Goal: Check status

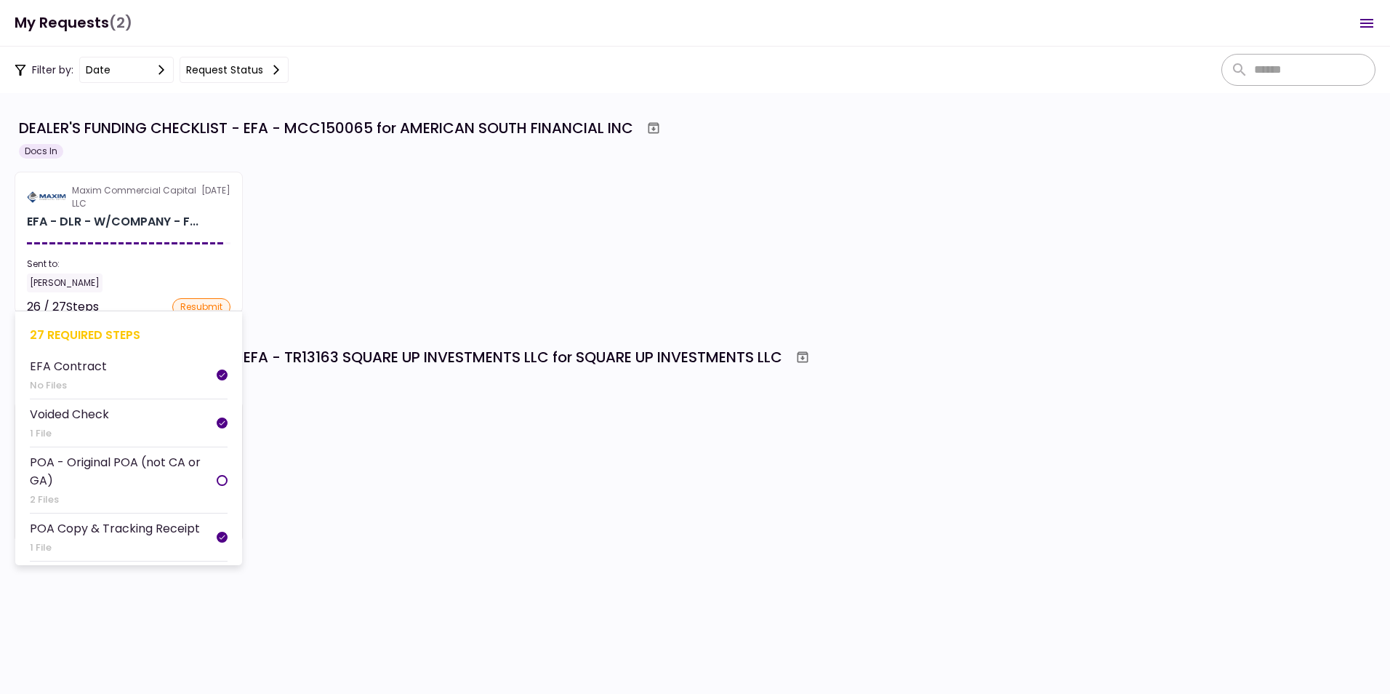
click at [132, 241] on section "Maxim Commercial Capital LLC 18 Sep EFA - DLR - W/COMPANY - F... Sent to: Orlan…" at bounding box center [129, 243] width 228 height 142
click at [132, 244] on section "Maxim Commercial Capital LLC 18 Sep EFA - DLR - W/COMPANY - F... Sent to: Orlan…" at bounding box center [129, 243] width 228 height 142
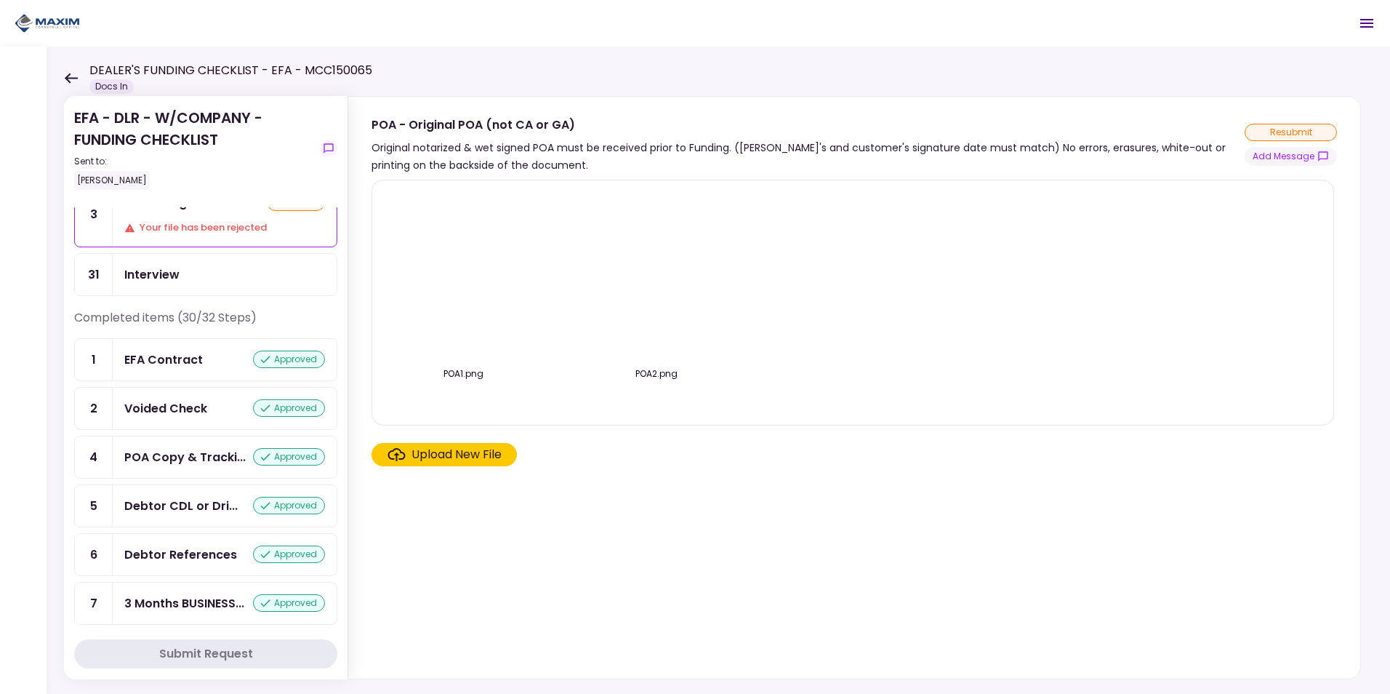
scroll to position [145, 0]
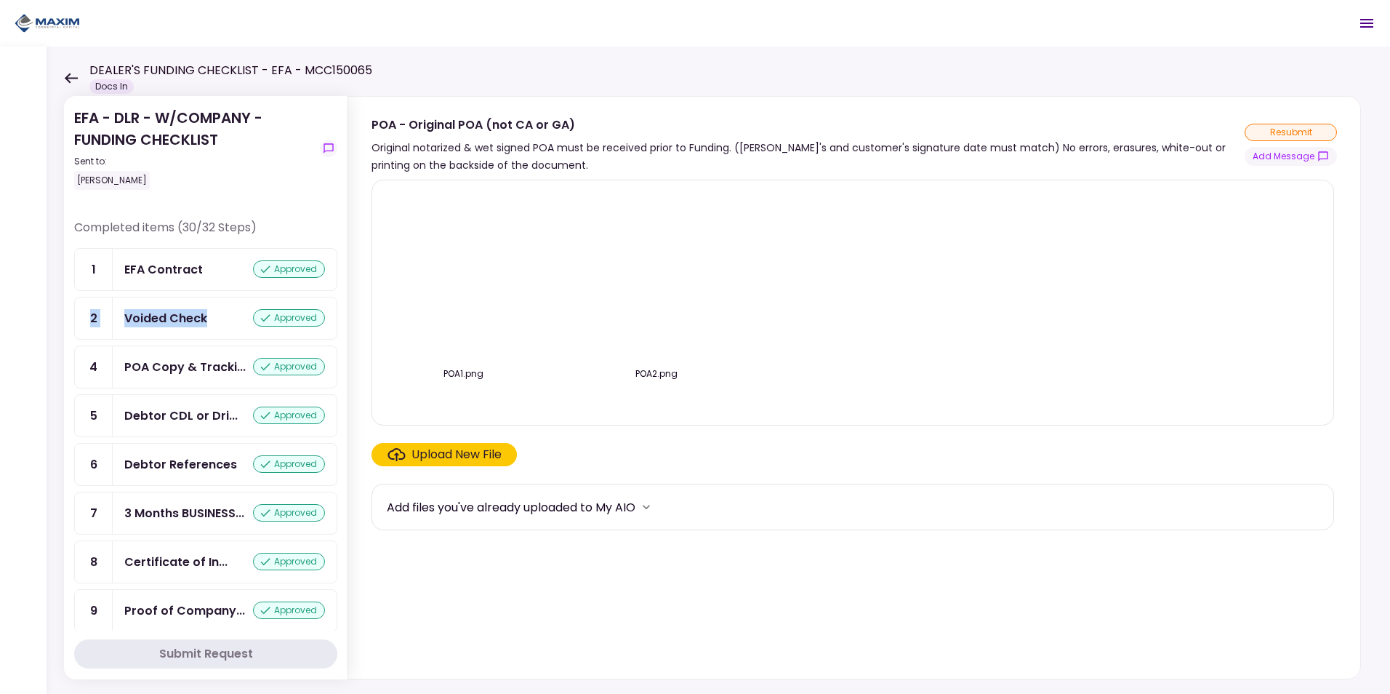
drag, startPoint x: 337, startPoint y: 276, endPoint x: 337, endPoint y: 316, distance: 39.3
click at [337, 316] on section "EFA - DLR - W/COMPANY - FUNDING CHECKLIST Sent to: Orlando Rodriguez Remaining …" at bounding box center [206, 387] width 284 height 583
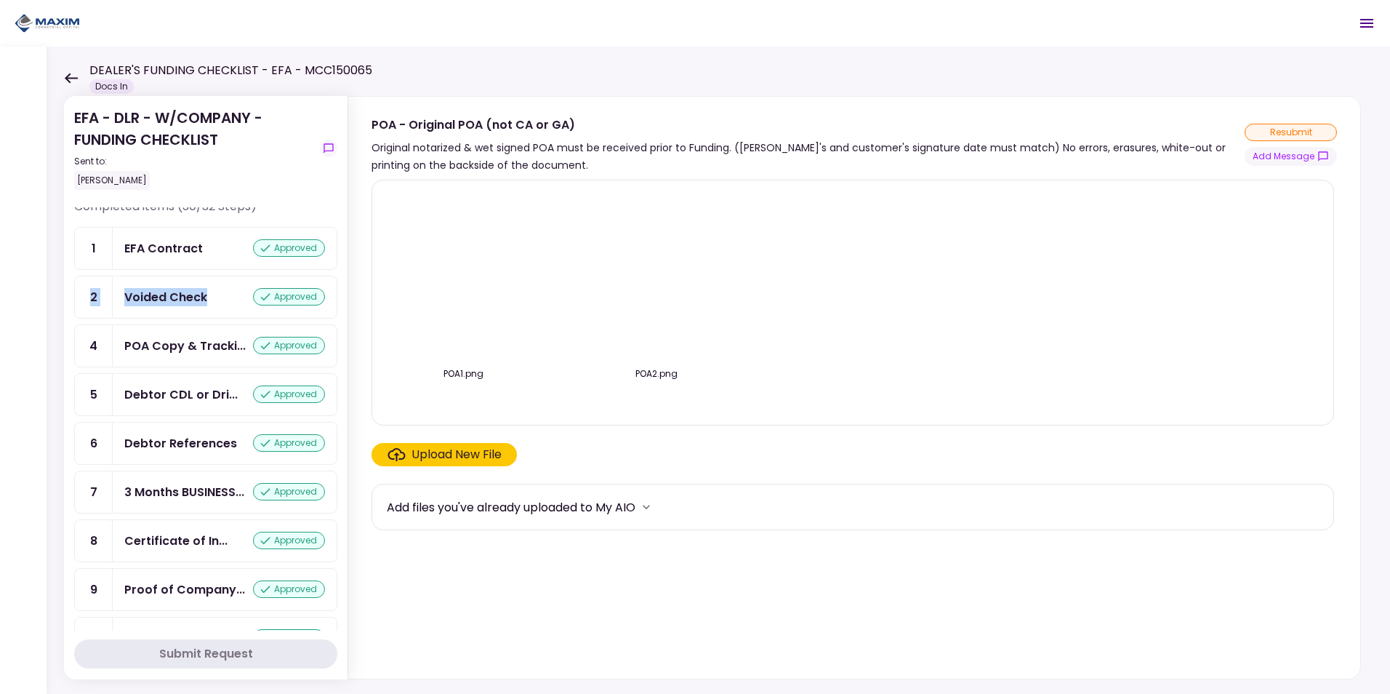
scroll to position [0, 0]
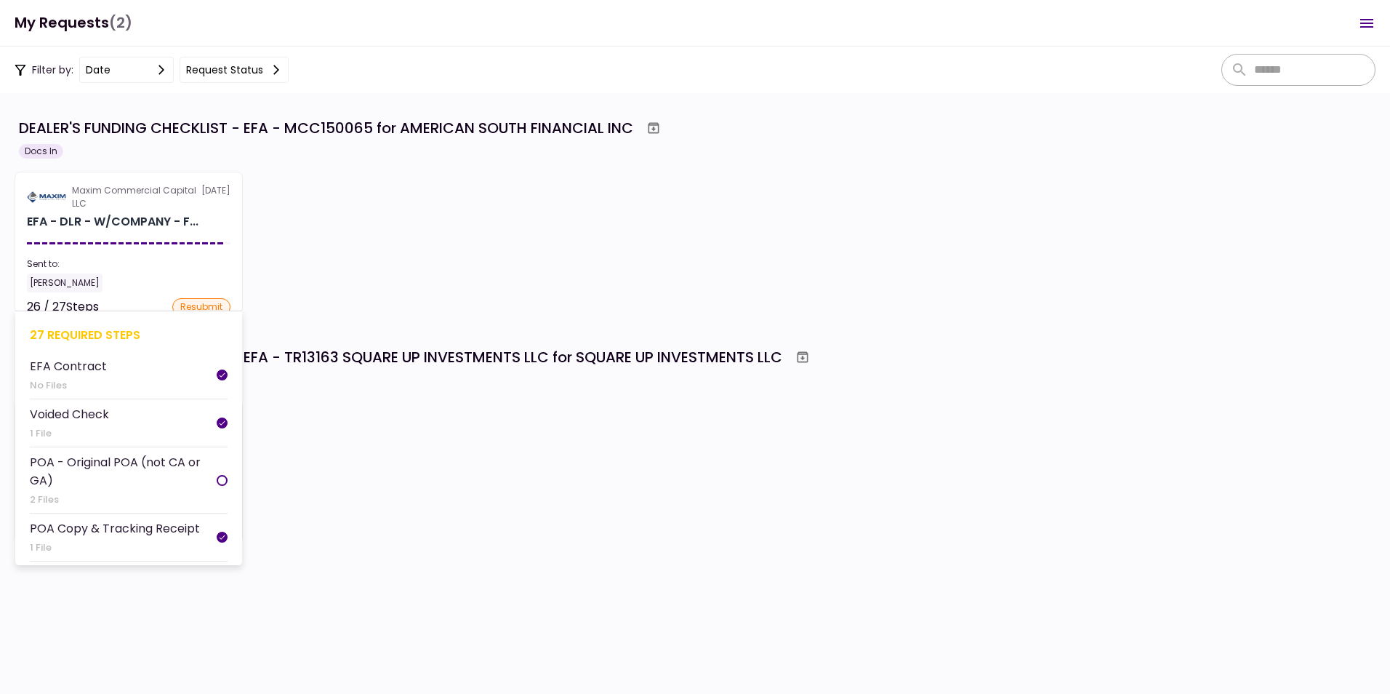
click at [156, 232] on section "Maxim Commercial Capital LLC 18 Sep EFA - DLR - W/COMPANY - F... Sent to: Orlan…" at bounding box center [129, 243] width 228 height 142
click at [154, 228] on div "EFA - DLR - W/COMPANY - F..." at bounding box center [113, 221] width 172 height 17
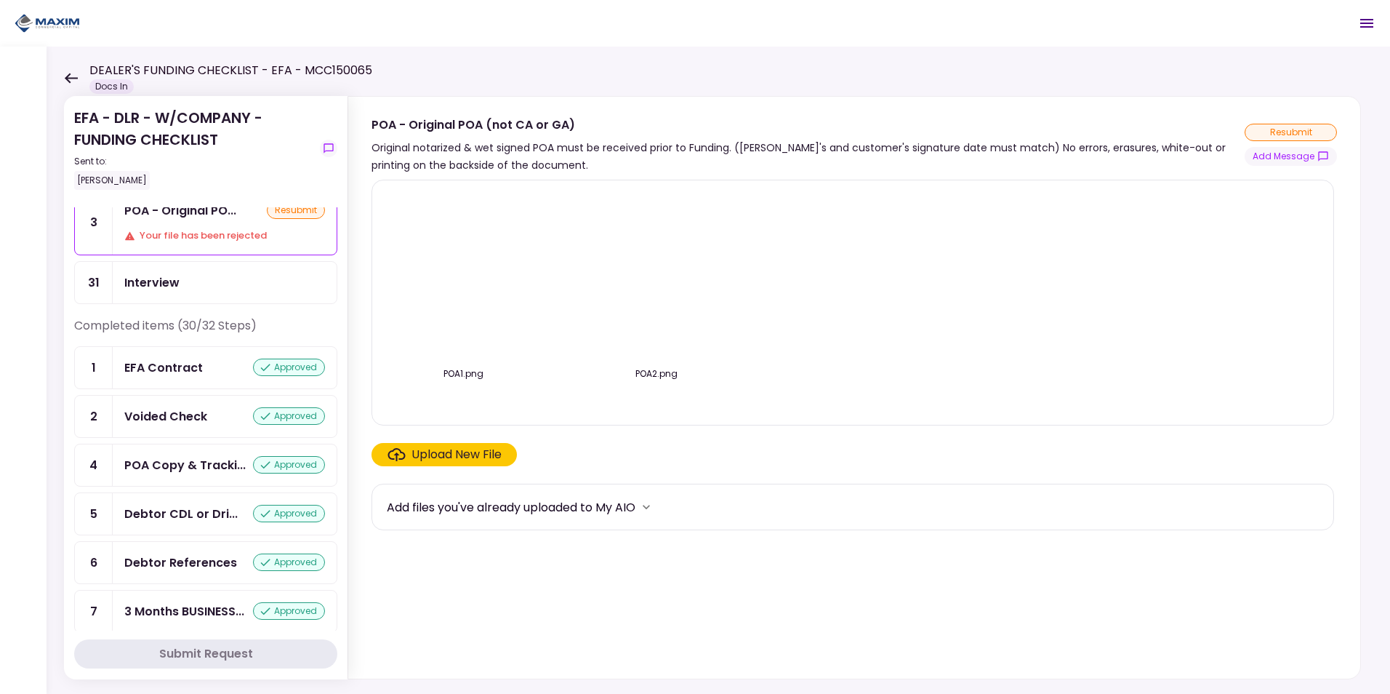
scroll to position [73, 0]
